Goal: Task Accomplishment & Management: Use online tool/utility

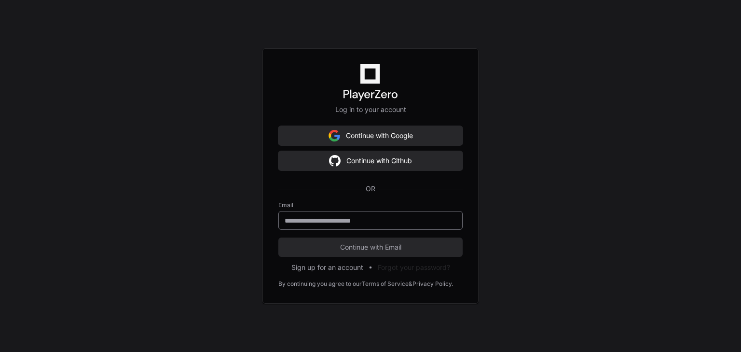
click at [360, 222] on input "email" at bounding box center [371, 221] width 172 height 10
type input "**********"
click at [278, 237] on button "Continue with Email" at bounding box center [370, 246] width 184 height 19
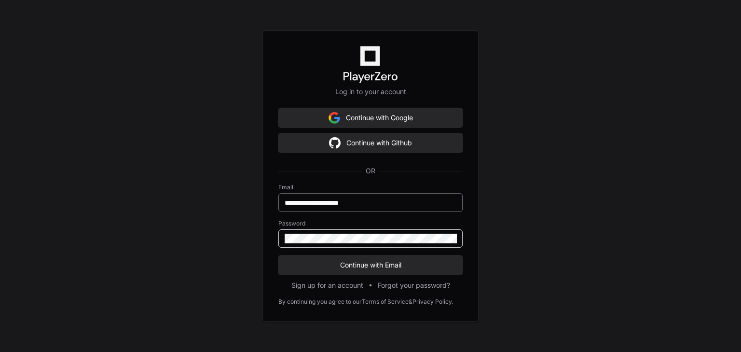
click button "Continue with Email" at bounding box center [370, 264] width 184 height 19
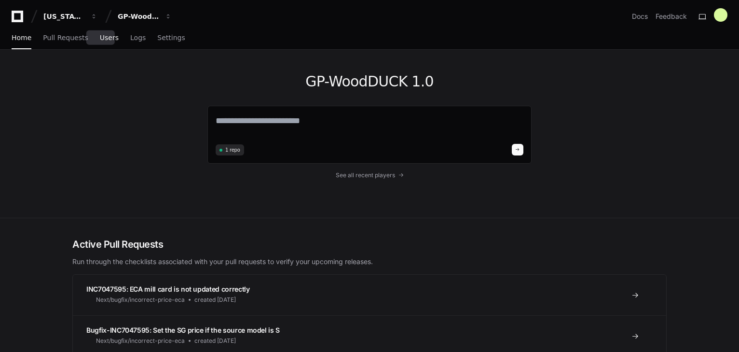
click at [101, 40] on span "Users" at bounding box center [109, 38] width 19 height 6
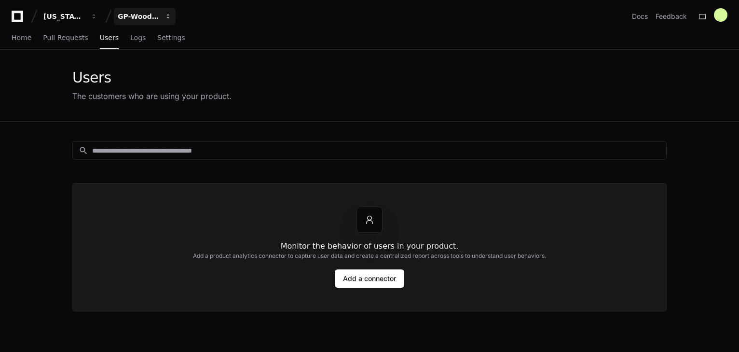
click at [85, 20] on div "GP-WoodDUCK 1.0" at bounding box center [63, 17] width 41 height 10
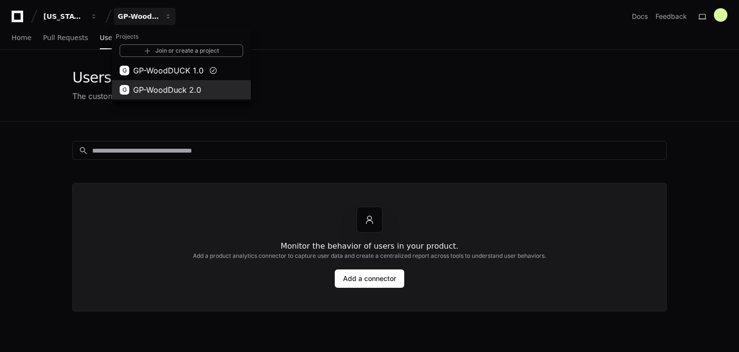
click at [158, 88] on span "GP-WoodDuck 2.0" at bounding box center [167, 90] width 68 height 12
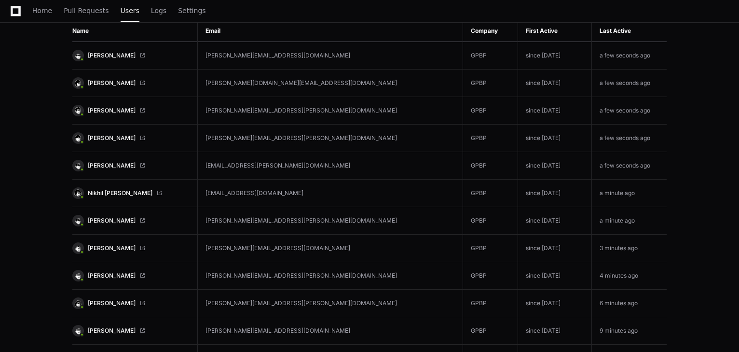
scroll to position [154, 0]
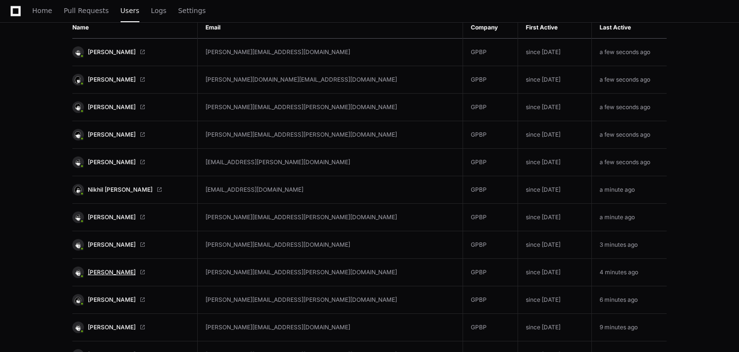
click at [118, 269] on span "[PERSON_NAME]" at bounding box center [112, 272] width 48 height 8
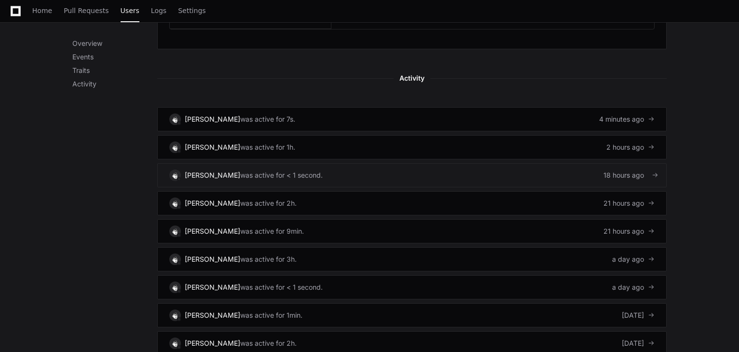
scroll to position [579, 0]
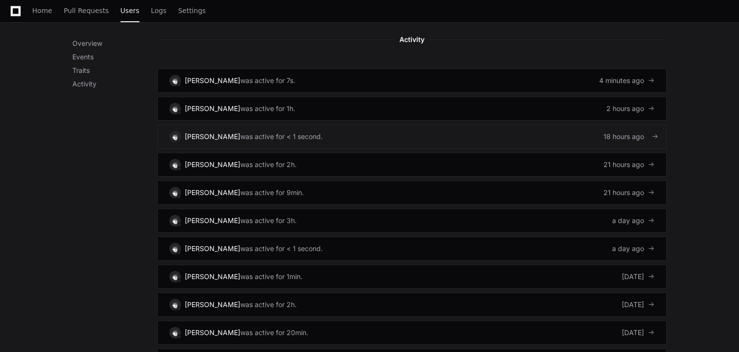
click at [324, 125] on link "[PERSON_NAME] was active for < 1 second. 18 hours ago" at bounding box center [411, 136] width 509 height 24
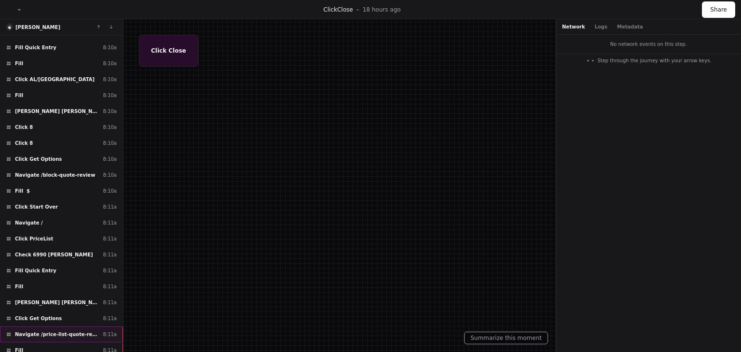
scroll to position [1235, 0]
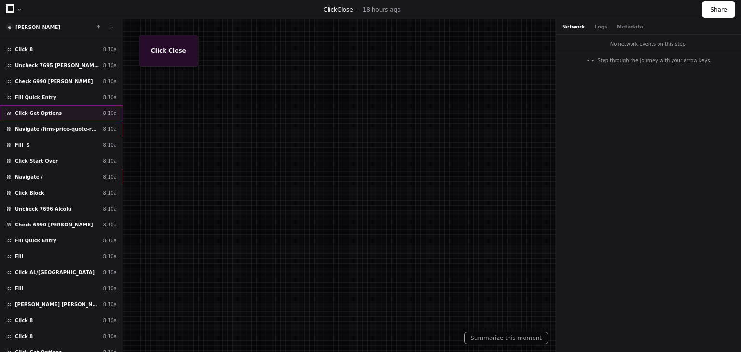
click at [47, 109] on span "Click Get Options" at bounding box center [38, 112] width 47 height 7
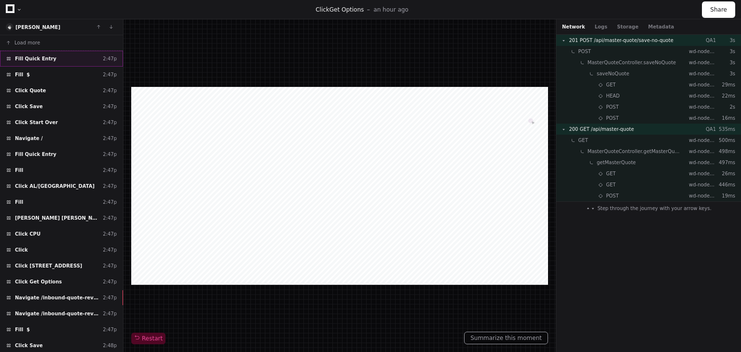
click at [61, 56] on div "Fill Quick Entry 2:47p" at bounding box center [61, 59] width 123 height 16
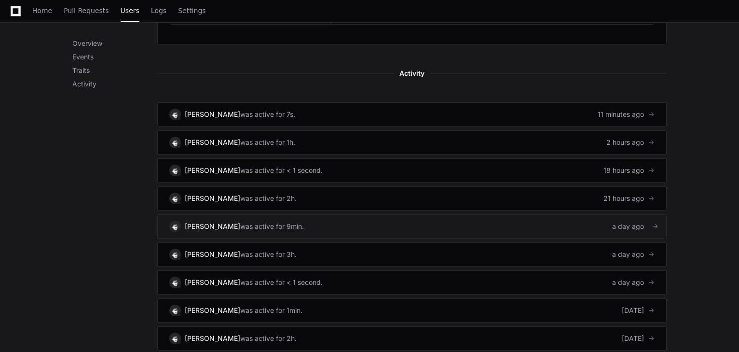
scroll to position [584, 0]
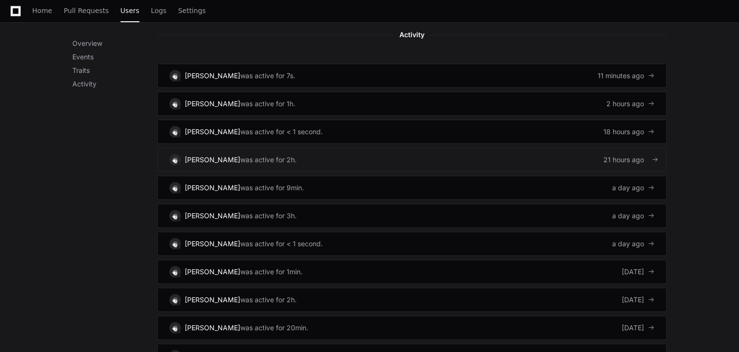
click at [299, 150] on link "[PERSON_NAME] was active for 2h. 21 hours ago" at bounding box center [411, 160] width 509 height 24
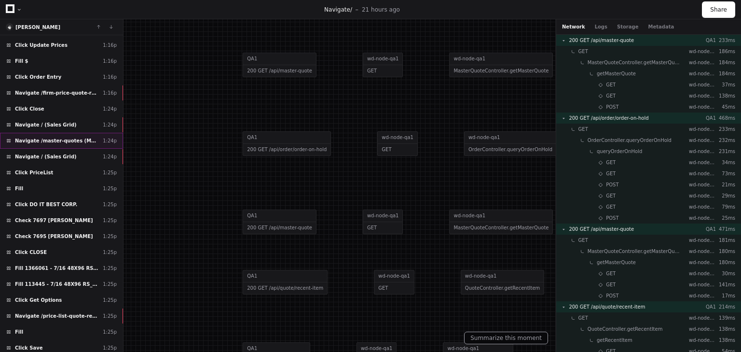
scroll to position [1217, 0]
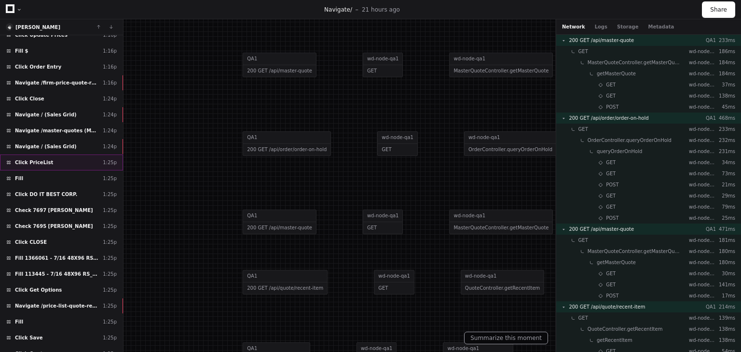
click at [40, 154] on div "Click PriceList 1:25p" at bounding box center [61, 162] width 123 height 16
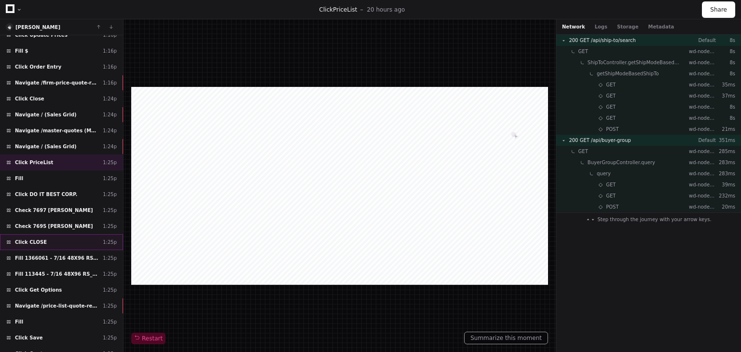
click at [35, 238] on span "Click CLOSE" at bounding box center [31, 241] width 32 height 7
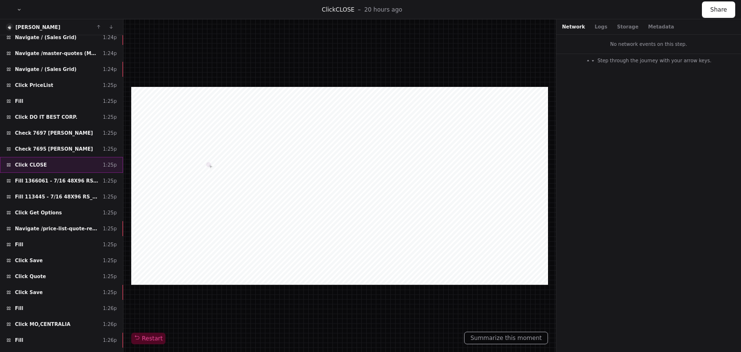
scroll to position [1294, 0]
click at [37, 177] on span "Fill 1366061 - 7/16 48X96 RS ([DATE])" at bounding box center [57, 180] width 84 height 7
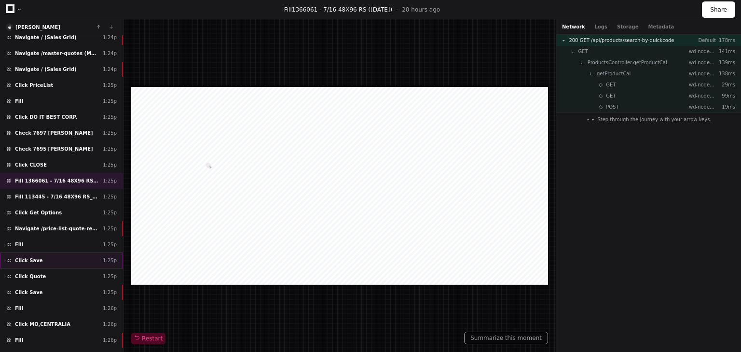
click at [38, 252] on div "Click Save 1:25p" at bounding box center [61, 260] width 123 height 16
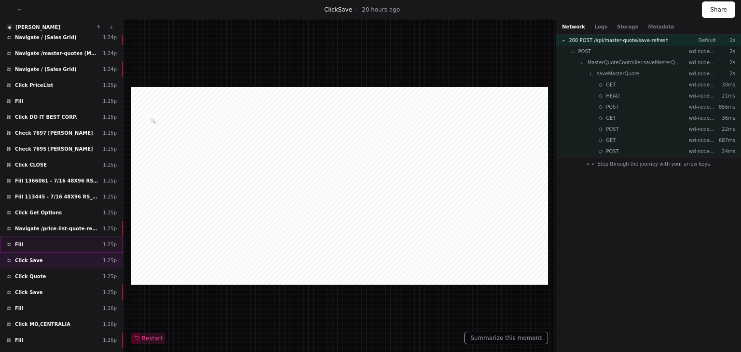
scroll to position [1333, 0]
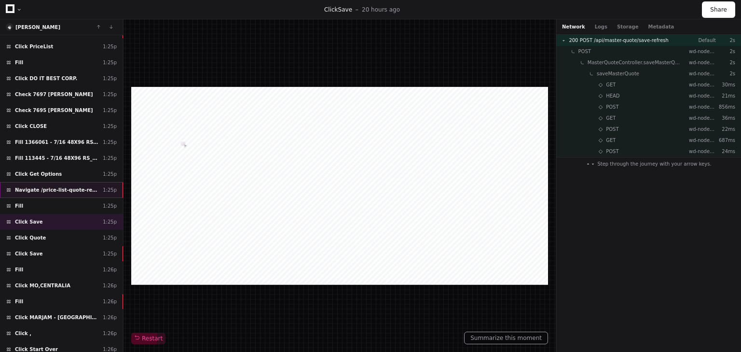
click at [37, 186] on span "Navigate /price-list-quote-review" at bounding box center [57, 189] width 84 height 7
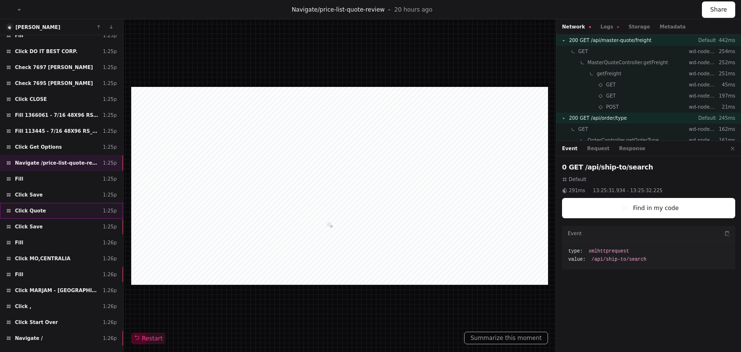
scroll to position [1372, 0]
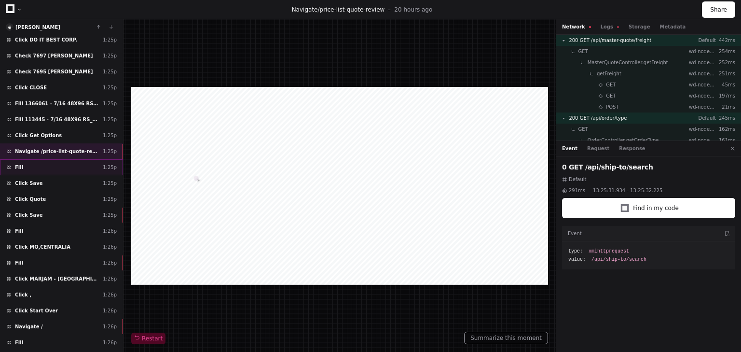
click at [30, 159] on div "Fill ​ 1:25p" at bounding box center [61, 167] width 123 height 16
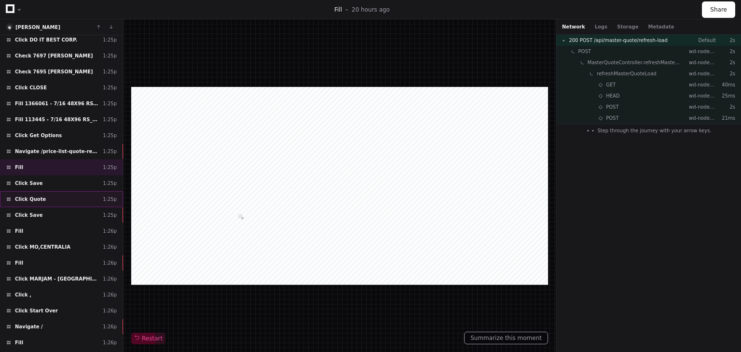
click at [34, 195] on span "Click Quote" at bounding box center [30, 198] width 31 height 7
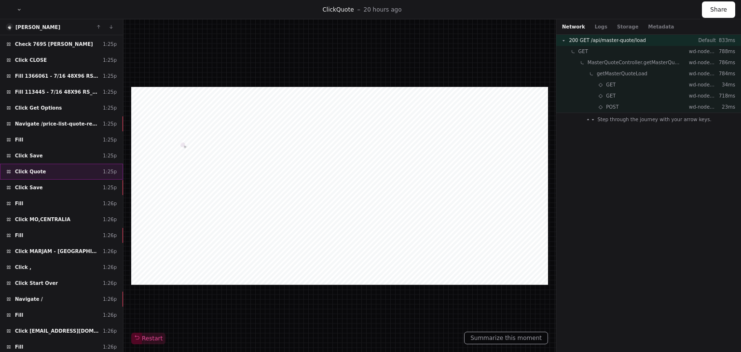
scroll to position [1410, 0]
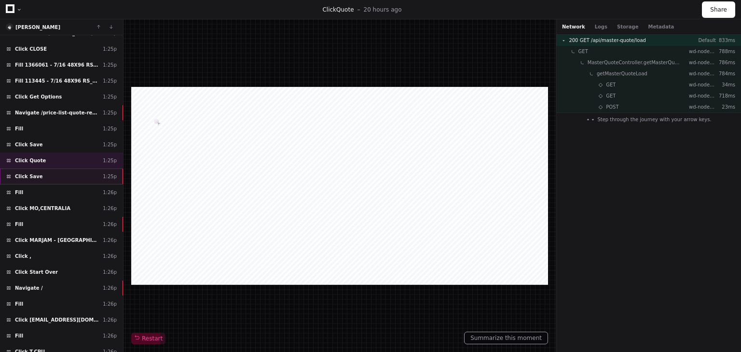
click at [34, 173] on span "Click Save" at bounding box center [29, 176] width 28 height 7
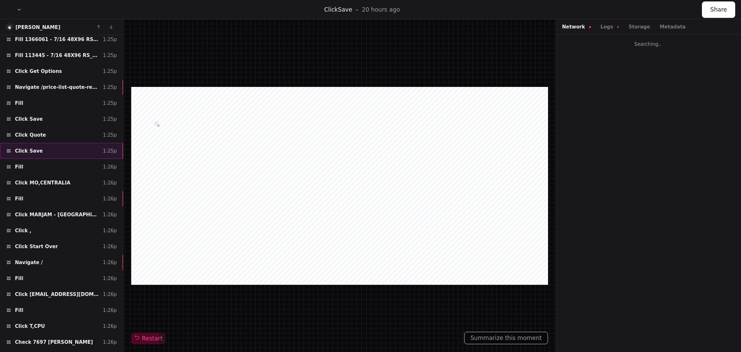
scroll to position [1449, 0]
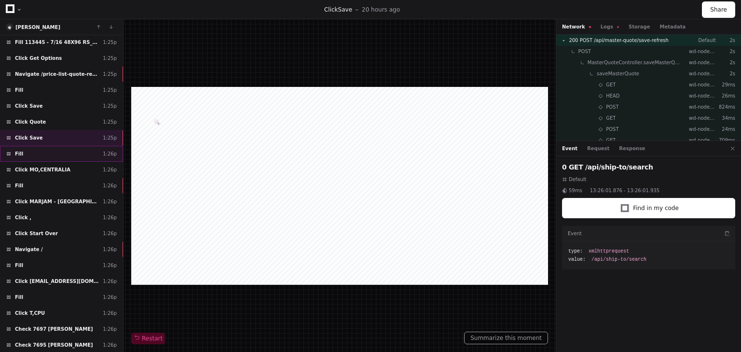
click at [31, 146] on div "Fill ​ 1:26p" at bounding box center [61, 154] width 123 height 16
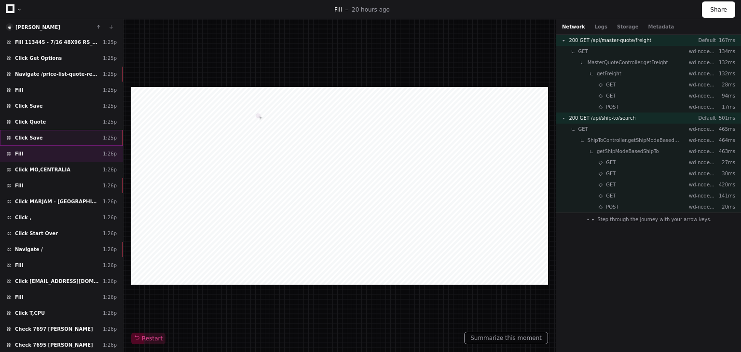
click at [32, 134] on span "Click Save" at bounding box center [29, 137] width 28 height 7
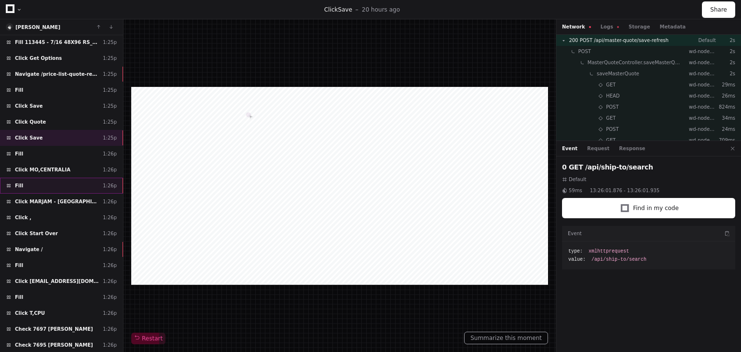
click at [38, 177] on div "Fill ​ 1:26p" at bounding box center [61, 185] width 123 height 16
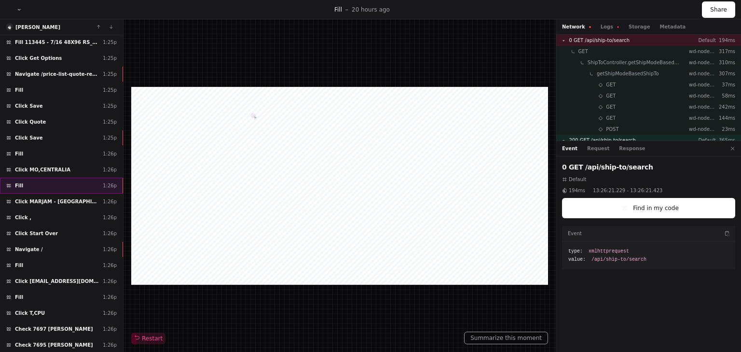
scroll to position [1487, 0]
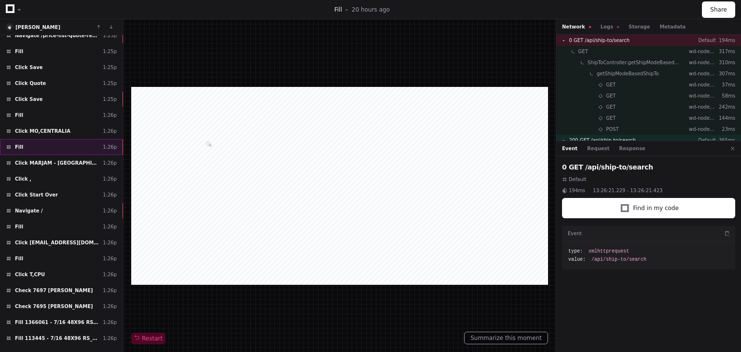
click at [27, 139] on div "Fill ​ 1:26p" at bounding box center [61, 147] width 123 height 16
click at [41, 127] on span "Click MO,CENTRALIA" at bounding box center [42, 130] width 55 height 7
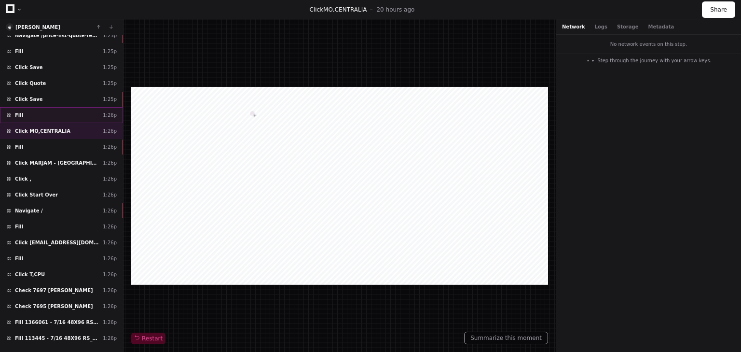
click at [26, 107] on div "Fill ​ 1:26p" at bounding box center [61, 115] width 123 height 16
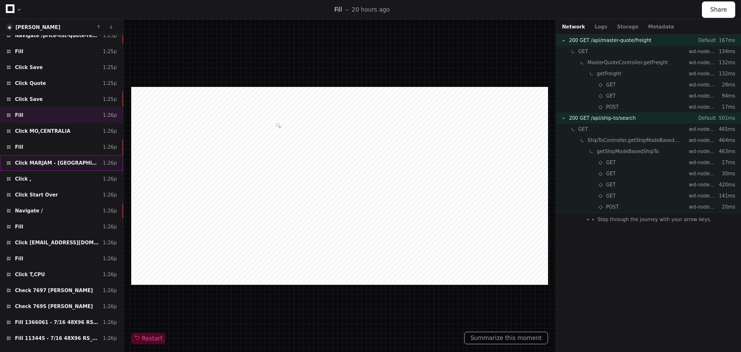
click at [31, 159] on span "Click MARJAM - [GEOGRAPHIC_DATA] 0866" at bounding box center [57, 162] width 84 height 7
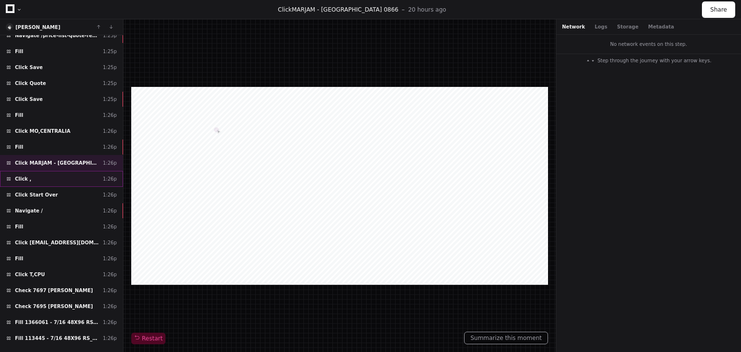
click at [28, 171] on div "Click , 1:26p" at bounding box center [61, 179] width 123 height 16
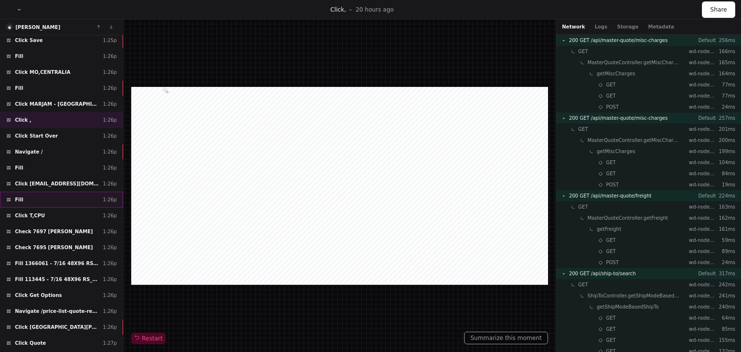
scroll to position [1565, 0]
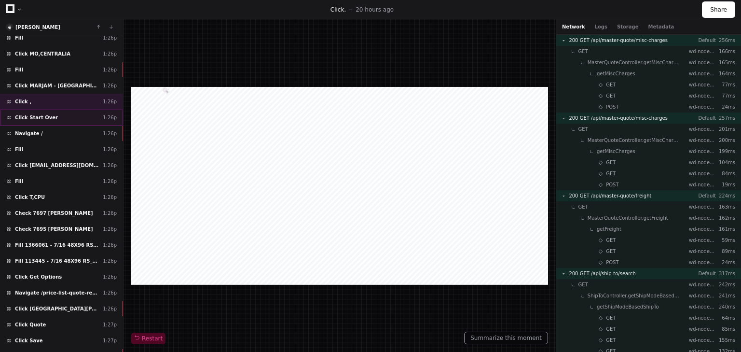
click at [38, 114] on span "Click Start Over" at bounding box center [36, 117] width 43 height 7
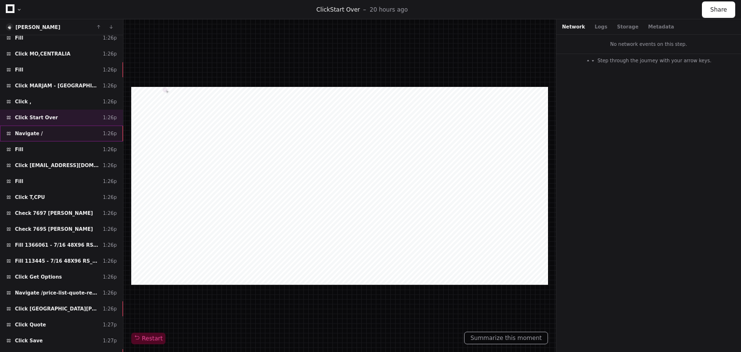
click at [27, 130] on span "Navigate /" at bounding box center [29, 133] width 28 height 7
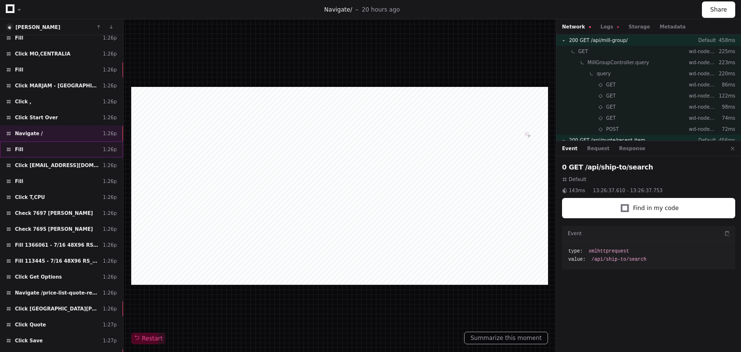
click at [26, 141] on div "Fill ​ 1:26p" at bounding box center [61, 149] width 123 height 16
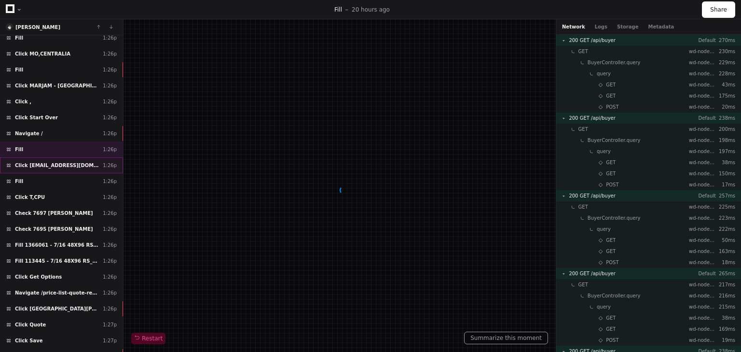
click at [33, 162] on span "Click [EMAIL_ADDRESS][DOMAIN_NAME]" at bounding box center [57, 165] width 84 height 7
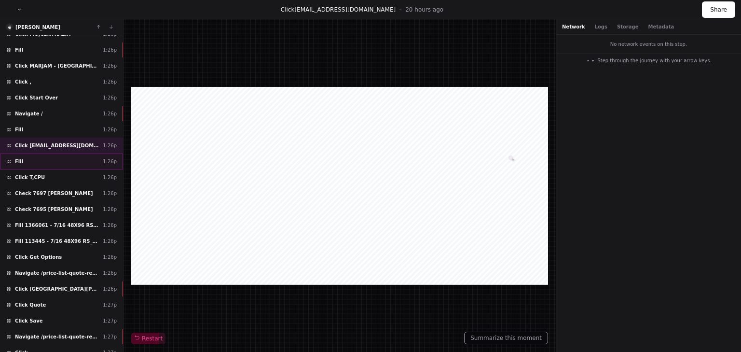
scroll to position [1603, 0]
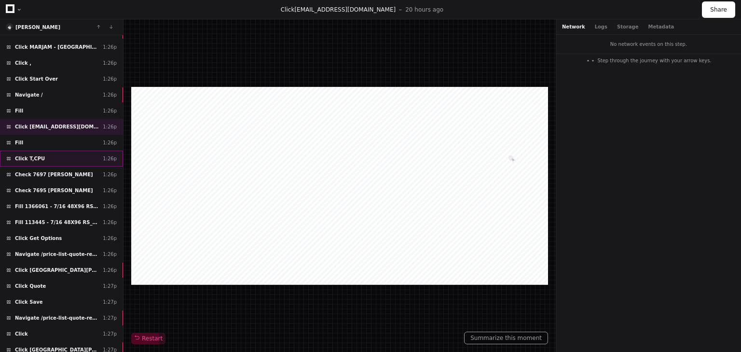
click at [26, 155] on span "Click T,CPU" at bounding box center [30, 158] width 30 height 7
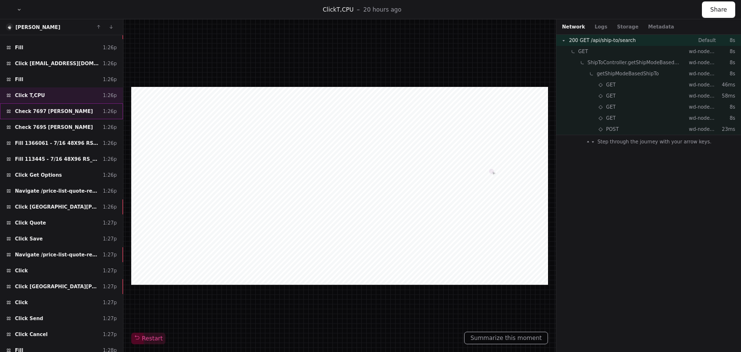
scroll to position [1680, 0]
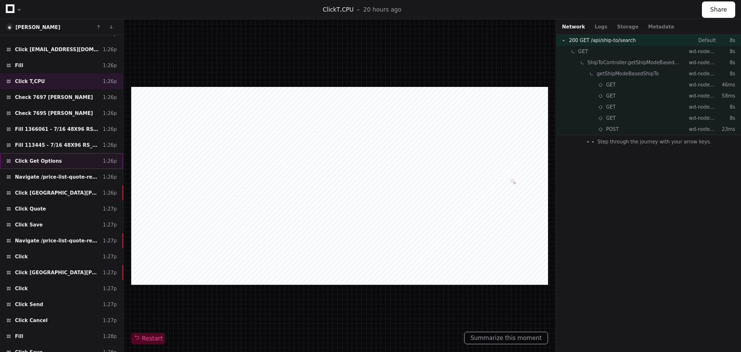
click at [35, 157] on span "Click Get Options" at bounding box center [38, 160] width 47 height 7
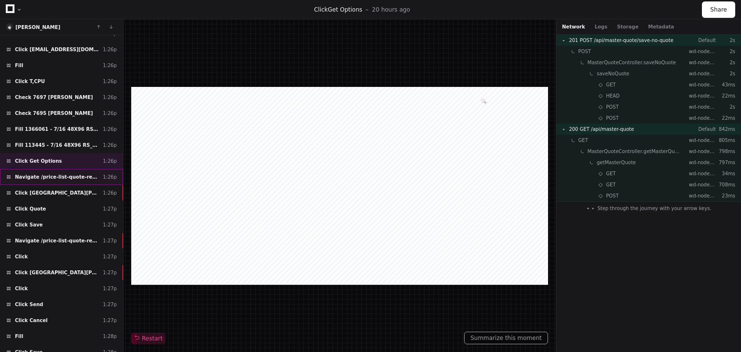
click at [41, 173] on span "Navigate /price-list-quote-review" at bounding box center [57, 176] width 84 height 7
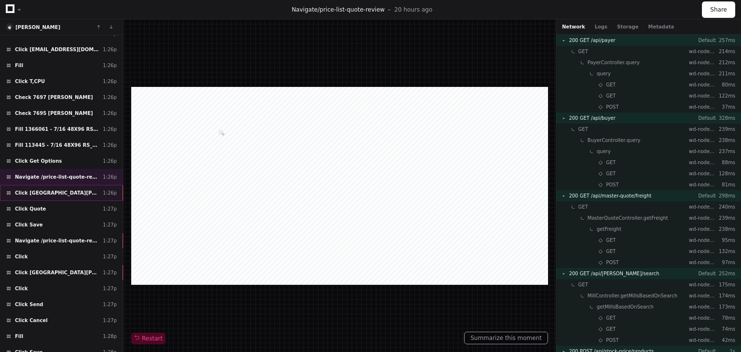
click at [52, 189] on span "Click [GEOGRAPHIC_DATA][PERSON_NAME], [GEOGRAPHIC_DATA]" at bounding box center [57, 192] width 84 height 7
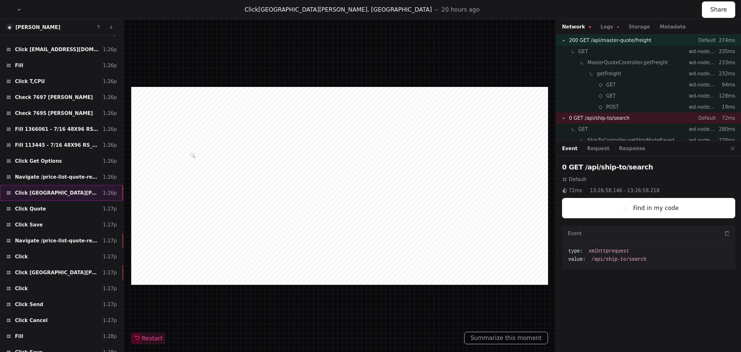
scroll to position [1719, 0]
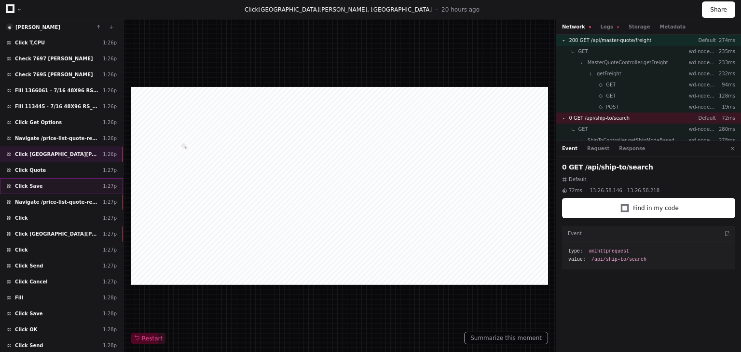
click at [43, 178] on div "Click Save 1:27p" at bounding box center [61, 186] width 123 height 16
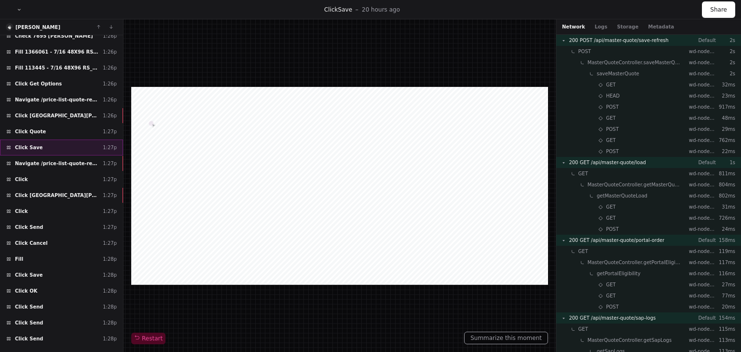
scroll to position [1796, 0]
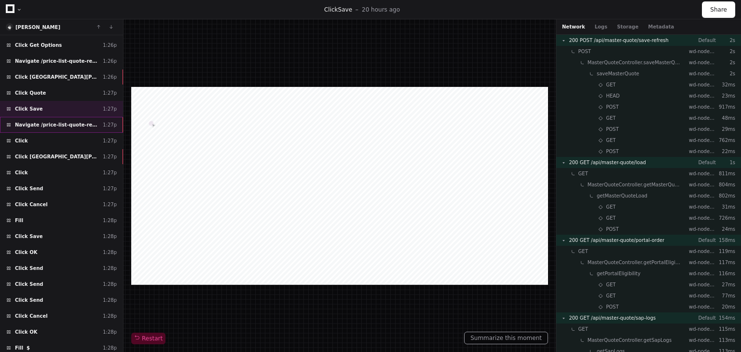
click at [55, 121] on span "Navigate /price-list-quote-review" at bounding box center [57, 124] width 84 height 7
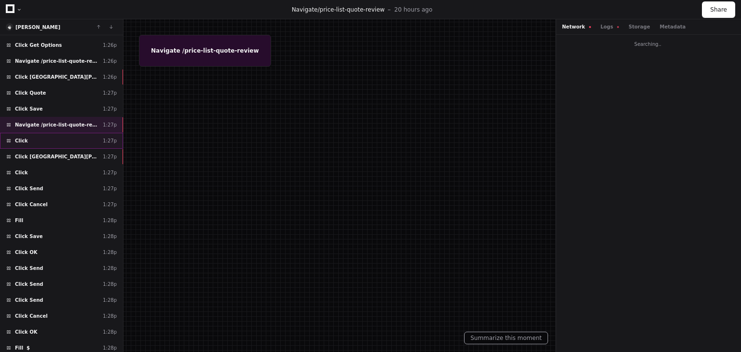
click at [33, 133] on div "Click ​ 1:27p" at bounding box center [61, 141] width 123 height 16
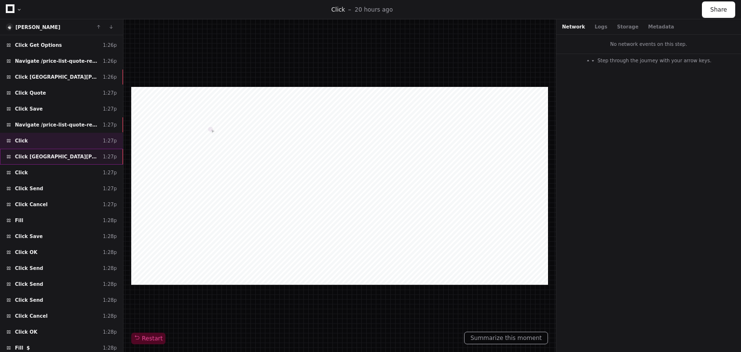
click at [52, 153] on span "Click [GEOGRAPHIC_DATA][PERSON_NAME], [GEOGRAPHIC_DATA]" at bounding box center [57, 156] width 84 height 7
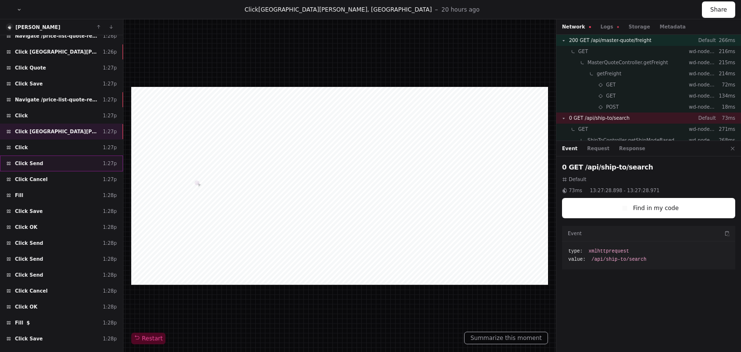
scroll to position [1835, 0]
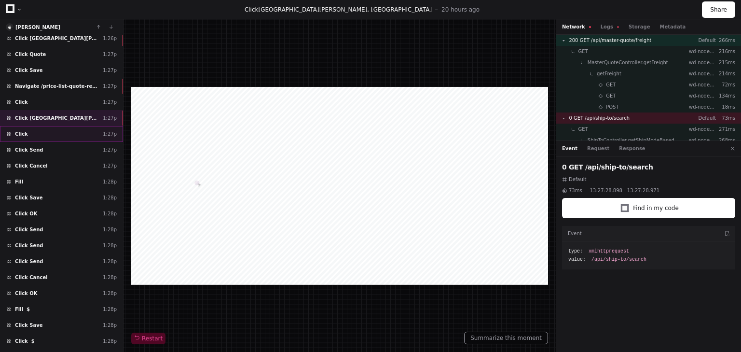
click at [36, 126] on div "Click ​ 1:27p" at bounding box center [61, 134] width 123 height 16
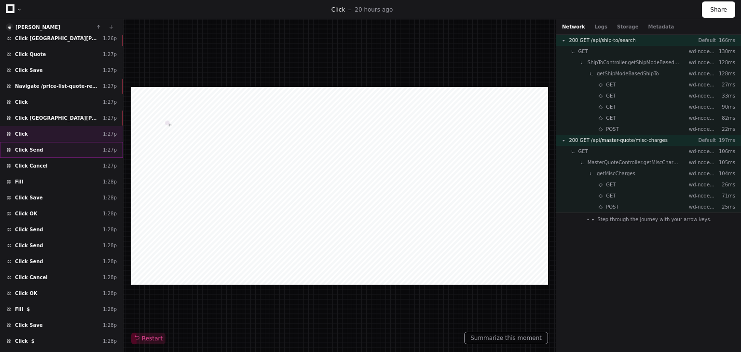
click at [37, 146] on span "Click Send" at bounding box center [29, 149] width 28 height 7
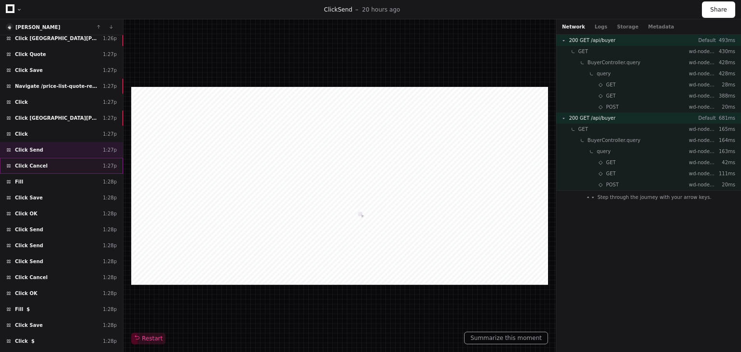
click at [37, 162] on span "Click Cancel" at bounding box center [31, 165] width 33 height 7
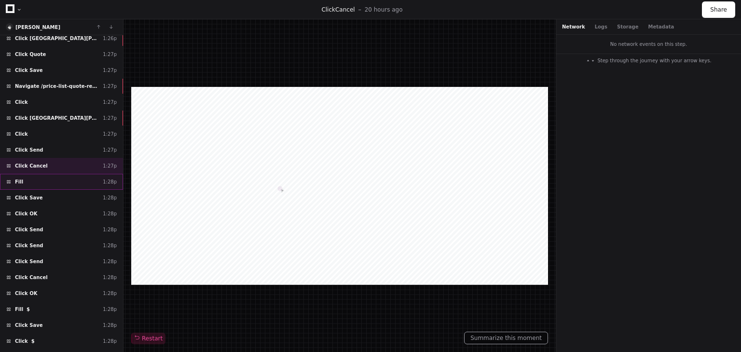
click at [33, 174] on div "Fill ​ 1:28p" at bounding box center [61, 182] width 123 height 16
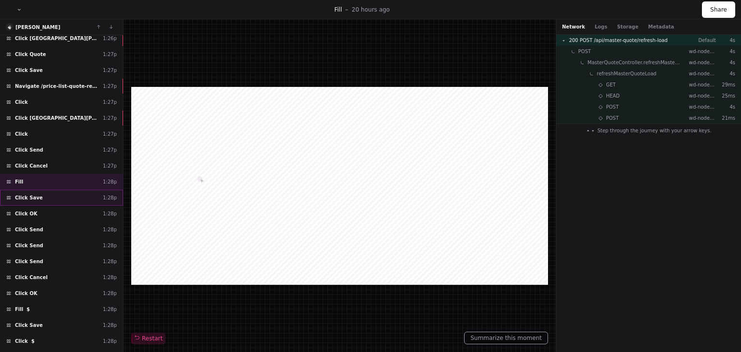
click at [33, 194] on span "Click Save" at bounding box center [29, 197] width 28 height 7
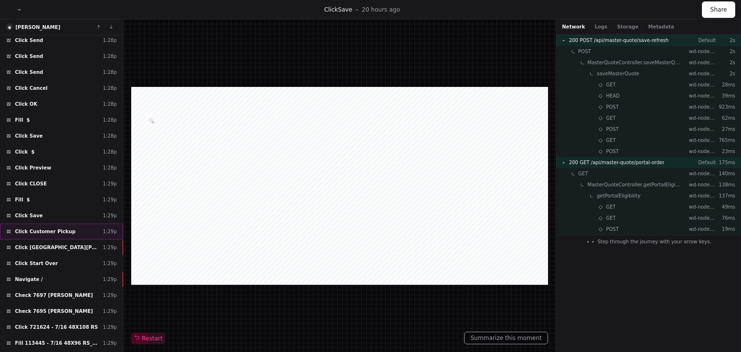
scroll to position [2045, 0]
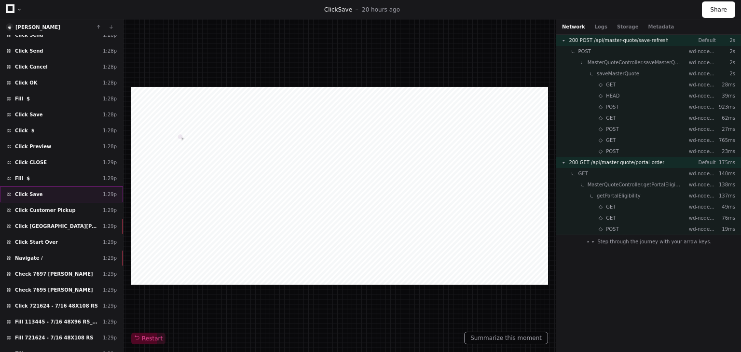
click at [37, 186] on div "Click Save 1:29p" at bounding box center [61, 194] width 123 height 16
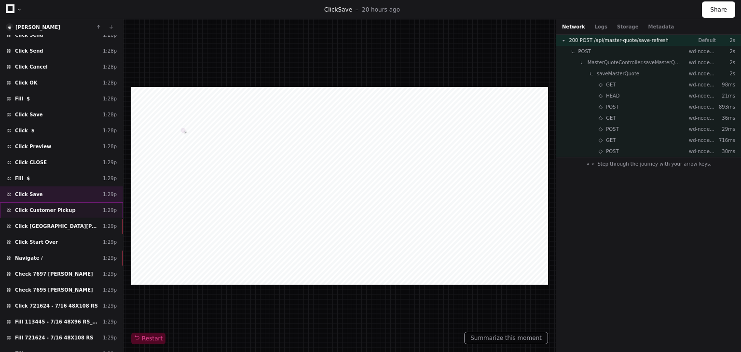
click at [49, 206] on span "Click Customer Pickup" at bounding box center [45, 209] width 61 height 7
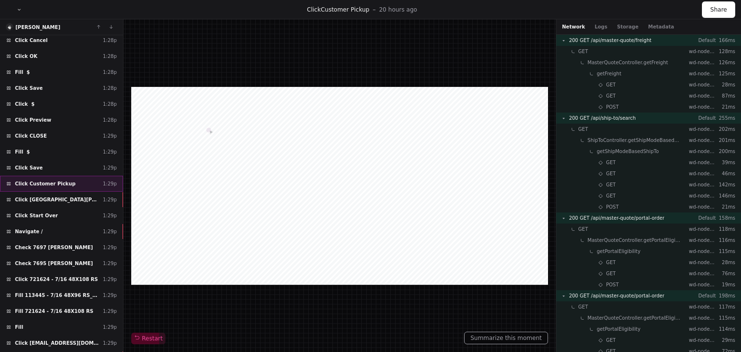
scroll to position [2084, 0]
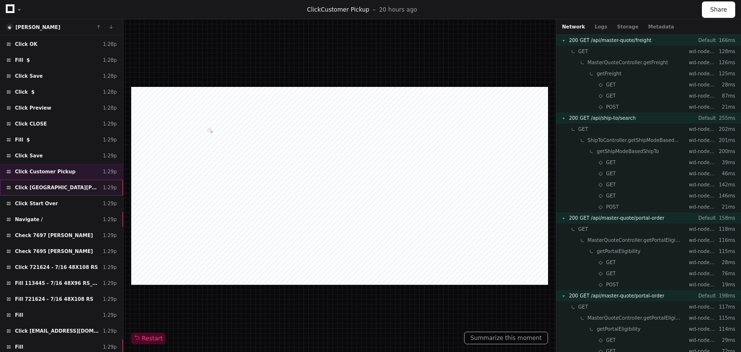
click at [50, 184] on span "Click [GEOGRAPHIC_DATA][PERSON_NAME], [GEOGRAPHIC_DATA]" at bounding box center [57, 187] width 84 height 7
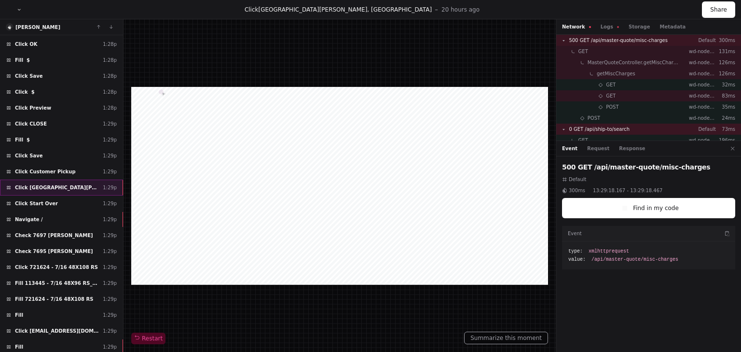
scroll to position [2122, 0]
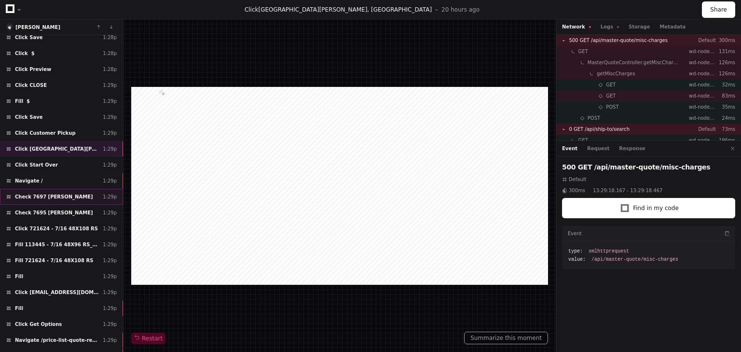
click at [44, 193] on span "Check 7697 [PERSON_NAME]" at bounding box center [54, 196] width 78 height 7
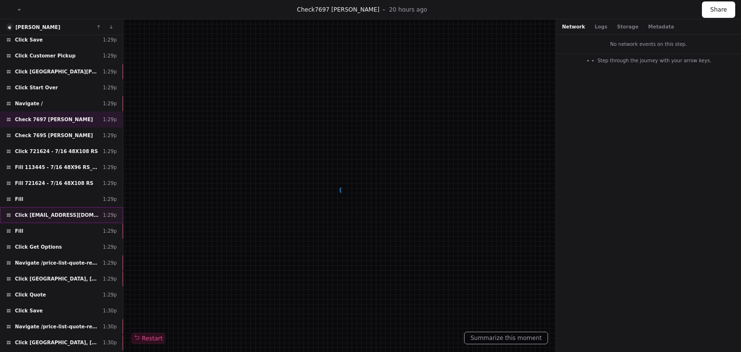
scroll to position [2238, 0]
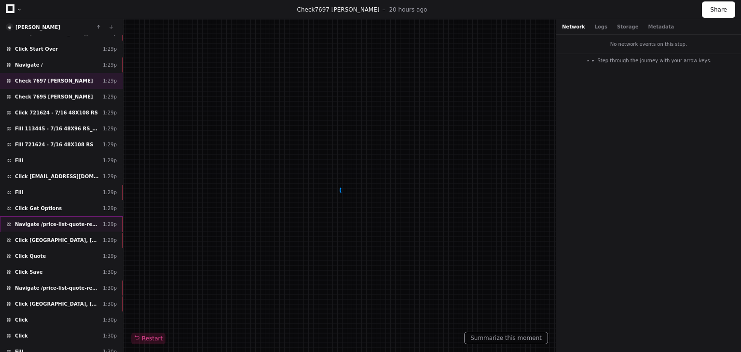
click at [49, 220] on span "Navigate /price-list-quote-review" at bounding box center [57, 223] width 84 height 7
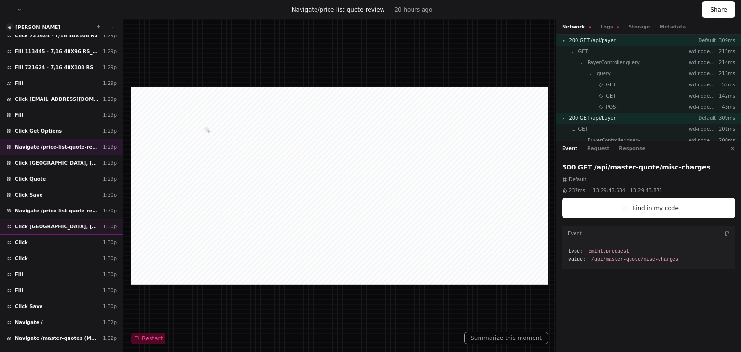
scroll to position [2354, 0]
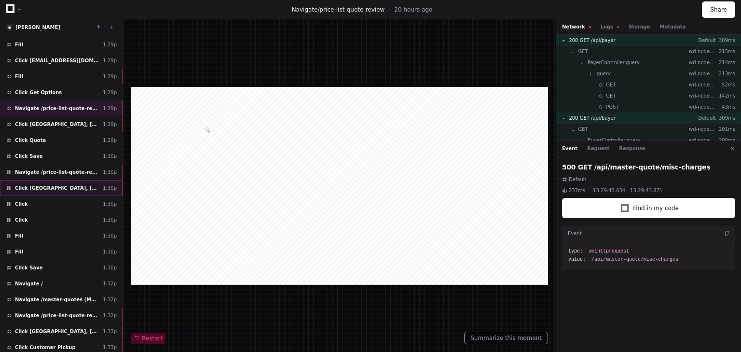
click at [54, 184] on span "Click [GEOGRAPHIC_DATA], [GEOGRAPHIC_DATA]" at bounding box center [57, 187] width 84 height 7
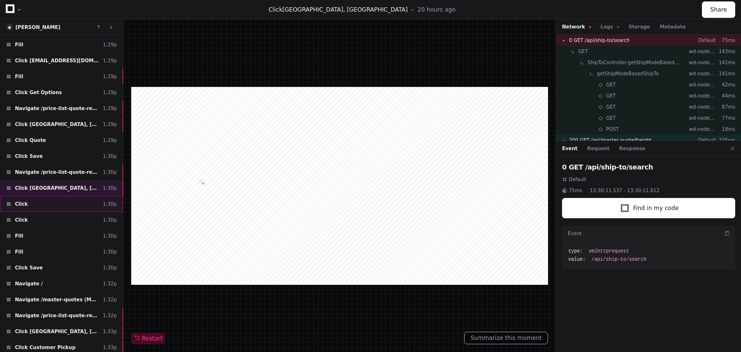
click at [39, 196] on div "Click ​ 1:30p" at bounding box center [61, 204] width 123 height 16
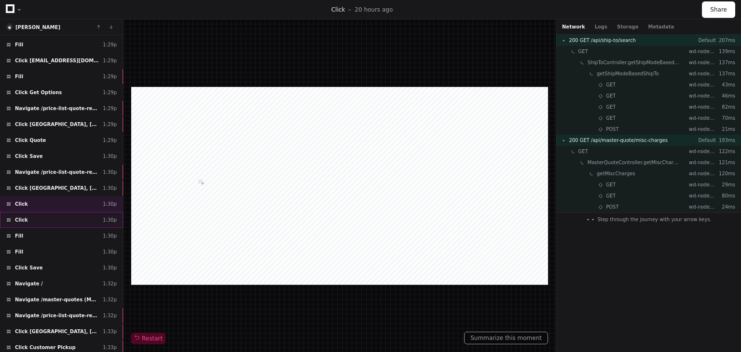
click at [37, 212] on div "Click ​ 1:30p" at bounding box center [61, 220] width 123 height 16
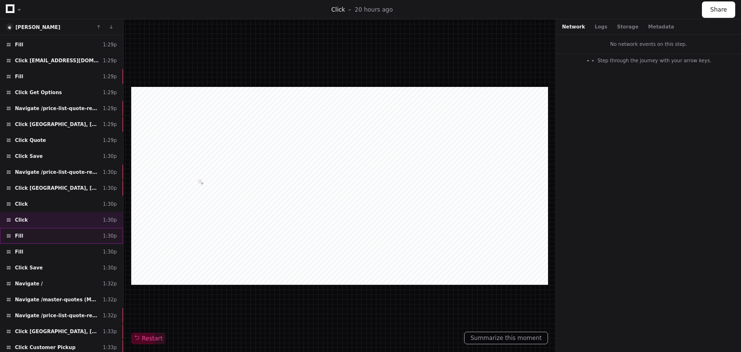
click at [36, 228] on div "Fill ​ 1:30p" at bounding box center [61, 236] width 123 height 16
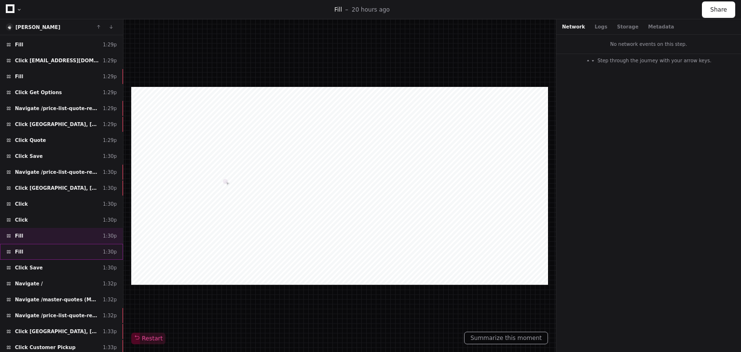
click at [35, 244] on div "Fill ​ 1:30p" at bounding box center [61, 252] width 123 height 16
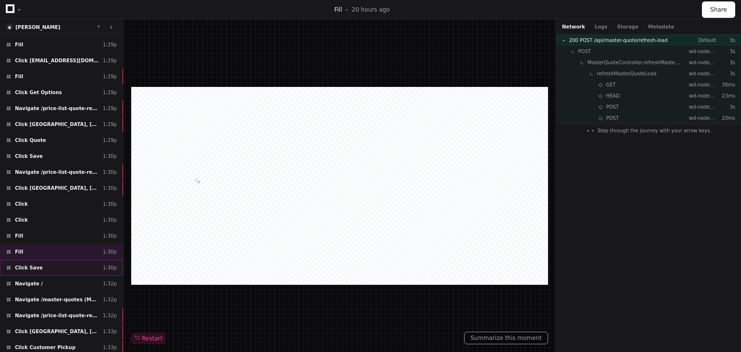
click at [39, 259] on div "Click Save 1:30p" at bounding box center [61, 267] width 123 height 16
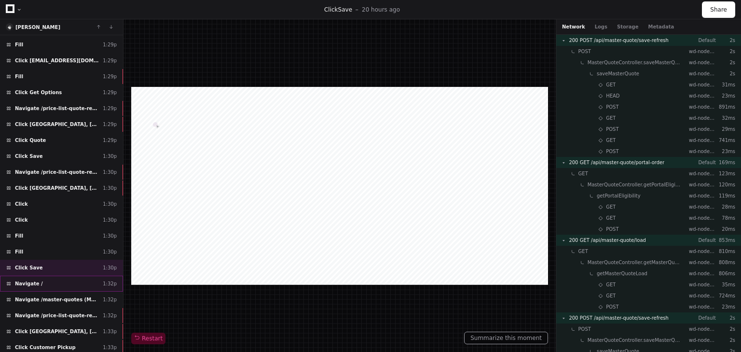
click at [38, 275] on div "Navigate / 1:32p" at bounding box center [61, 283] width 123 height 16
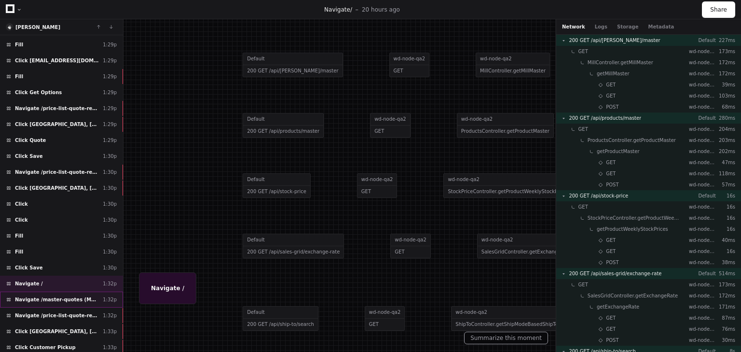
click at [37, 291] on div "Navigate /master-quotes (Master Quotes) 1:32p" at bounding box center [61, 299] width 123 height 16
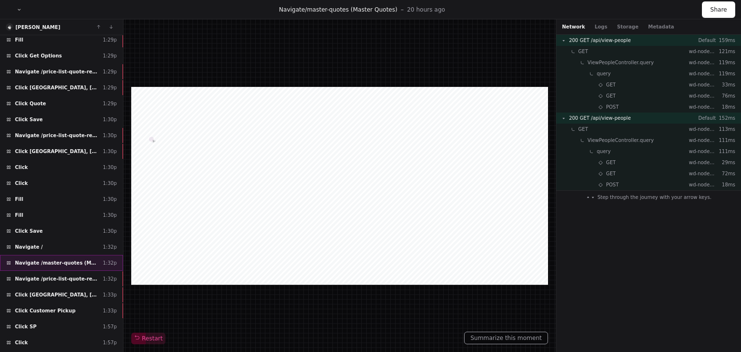
scroll to position [2392, 0]
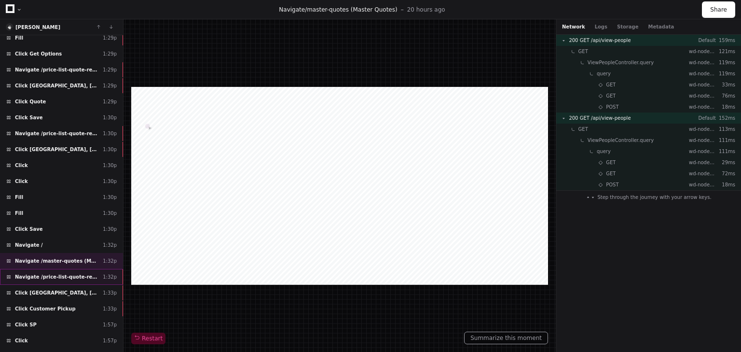
click at [47, 273] on span "Navigate /price-list-quote-review" at bounding box center [57, 276] width 84 height 7
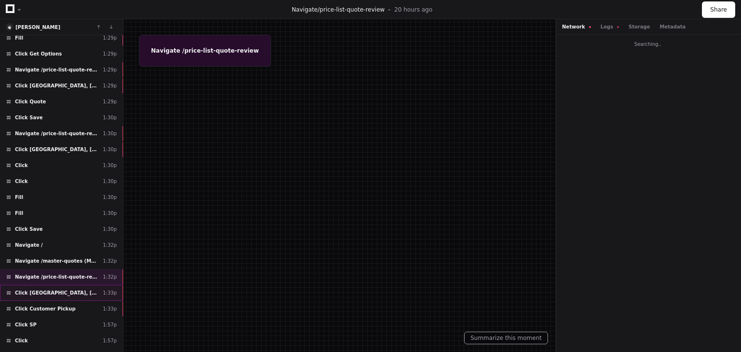
click at [48, 289] on span "Click [GEOGRAPHIC_DATA], [GEOGRAPHIC_DATA]" at bounding box center [57, 292] width 84 height 7
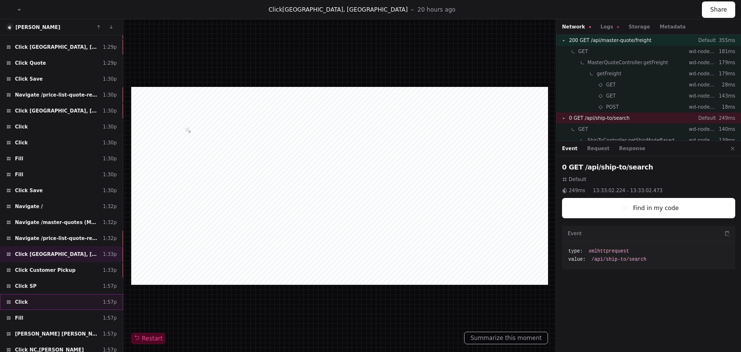
scroll to position [2469, 0]
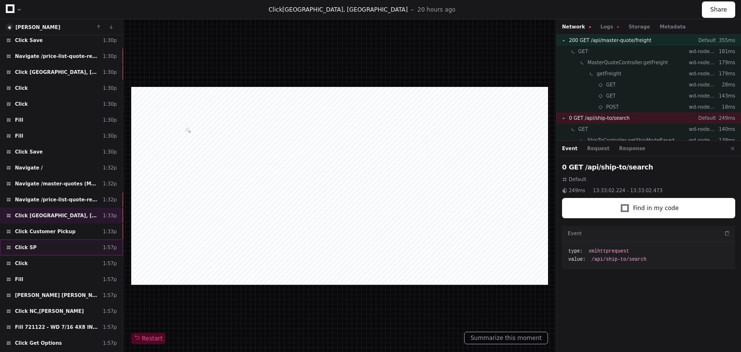
click at [32, 239] on div "Click SP 1:57p" at bounding box center [61, 247] width 123 height 16
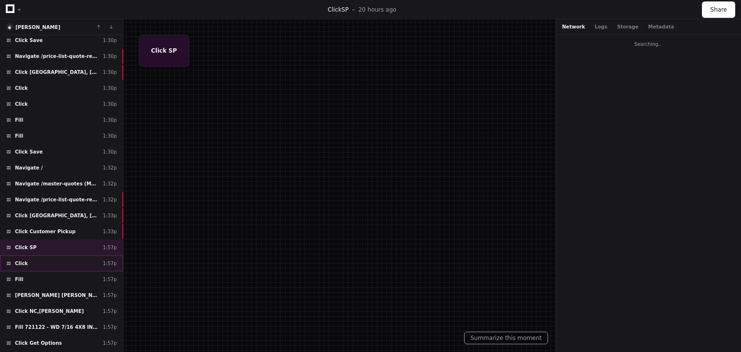
click at [27, 255] on div "Click ​ 1:57p" at bounding box center [61, 263] width 123 height 16
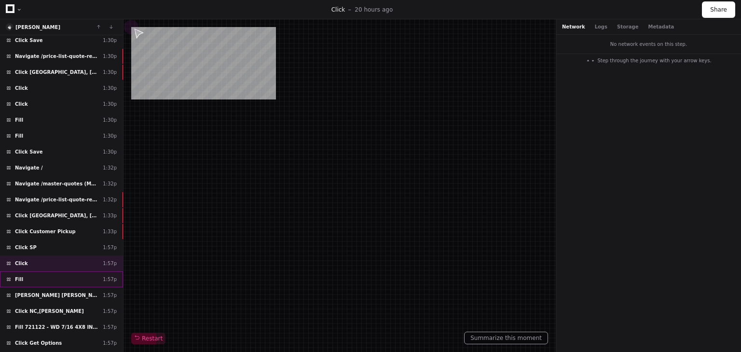
click at [29, 271] on div "Fill ​ 1:57p" at bounding box center [61, 279] width 123 height 16
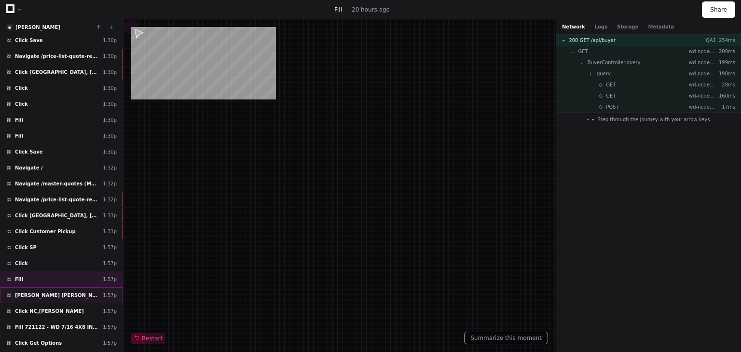
click at [42, 291] on span "[PERSON_NAME] [PERSON_NAME][EMAIL_ADDRESS][PERSON_NAME][DOMAIN_NAME]" at bounding box center [57, 294] width 84 height 7
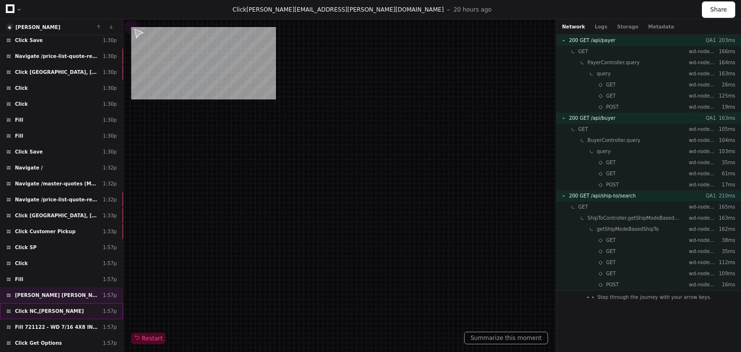
click at [44, 307] on span "Click NC,[PERSON_NAME]" at bounding box center [49, 310] width 69 height 7
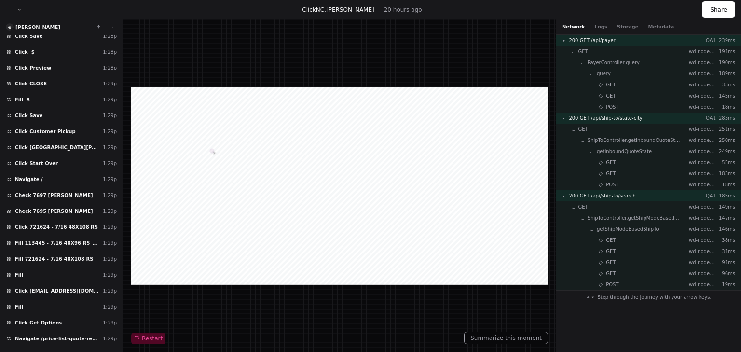
scroll to position [2123, 0]
